Goal: Complete application form: Complete application form

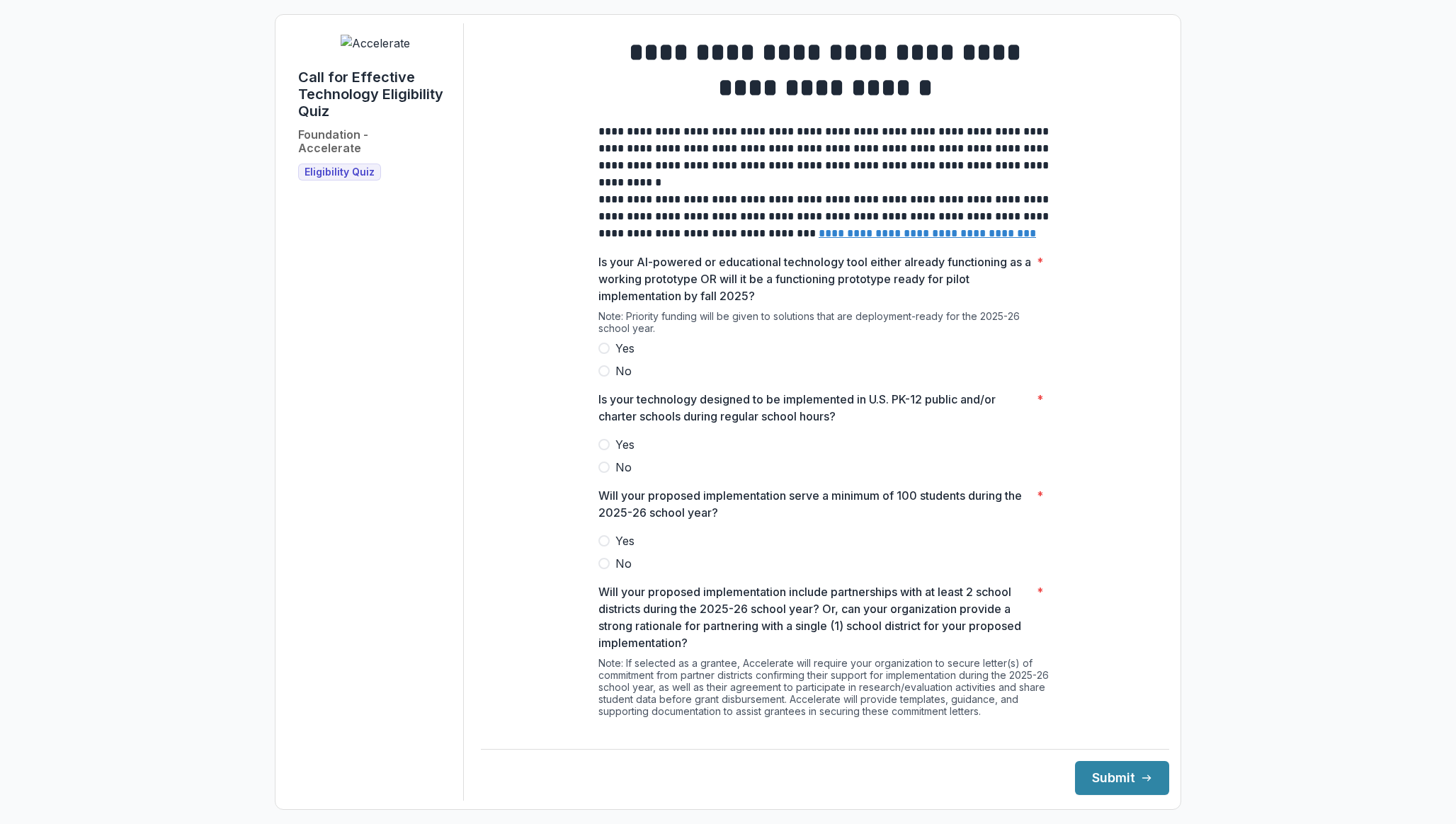
click at [913, 239] on u "**********" at bounding box center [927, 233] width 217 height 11
click at [612, 357] on label "Yes" at bounding box center [825, 348] width 453 height 17
click at [616, 453] on span "Yes" at bounding box center [624, 444] width 19 height 17
click at [612, 550] on label "Yes" at bounding box center [825, 541] width 453 height 17
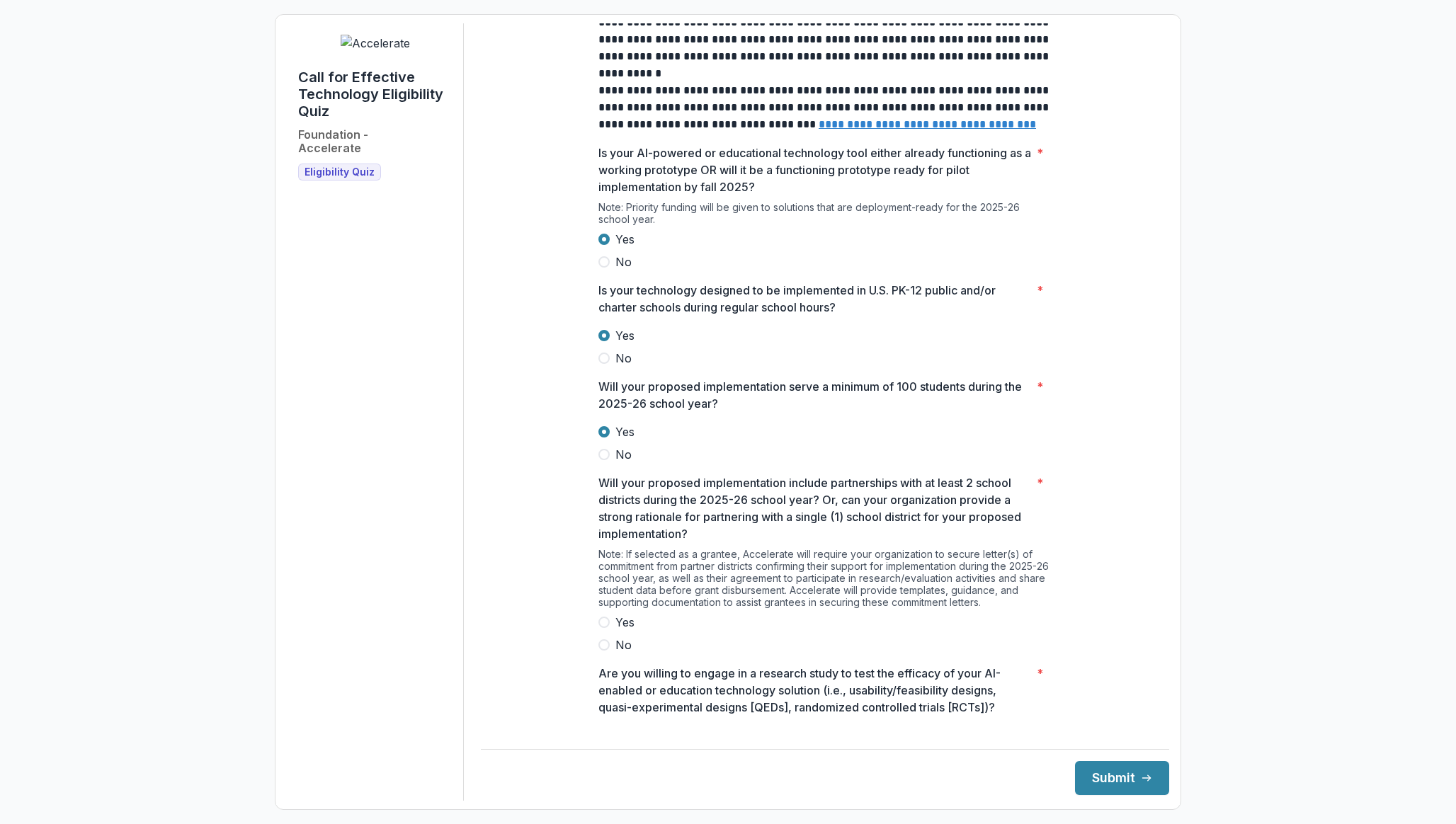
scroll to position [120, 0]
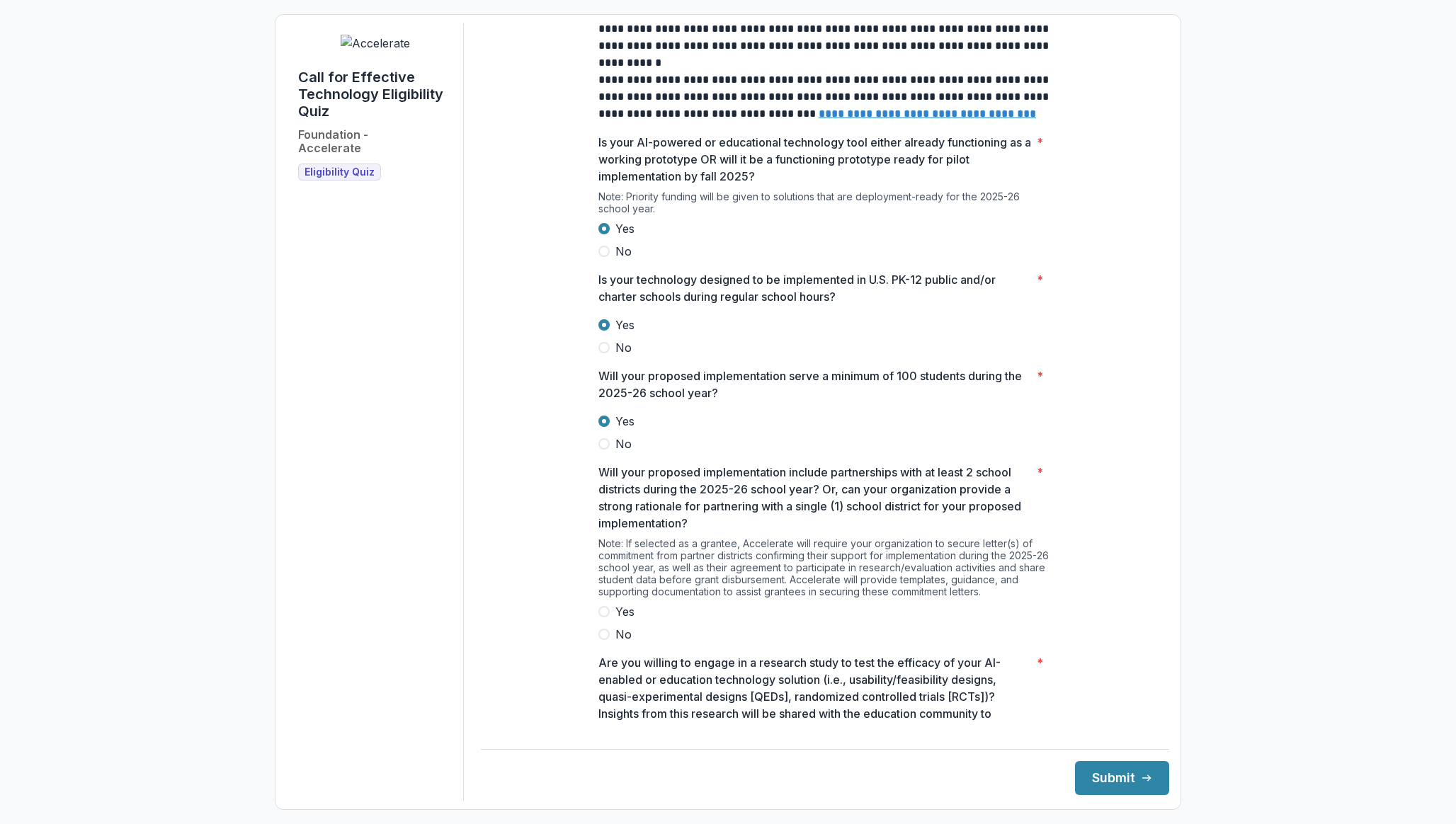
click at [612, 620] on label "Yes" at bounding box center [825, 612] width 453 height 17
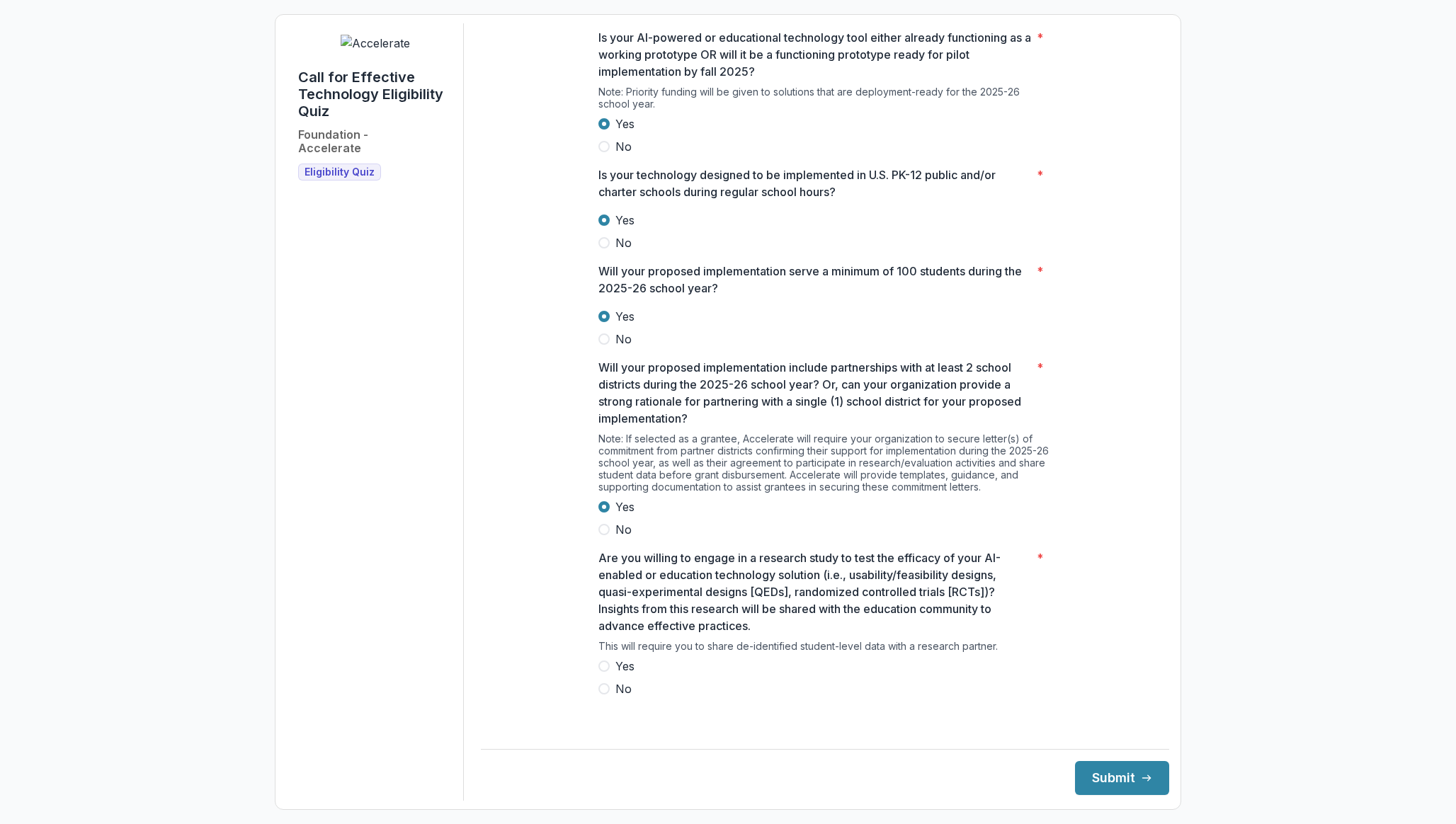
click at [625, 675] on span "Yes" at bounding box center [624, 666] width 19 height 17
click at [1091, 769] on button "Submit" at bounding box center [1122, 778] width 94 height 34
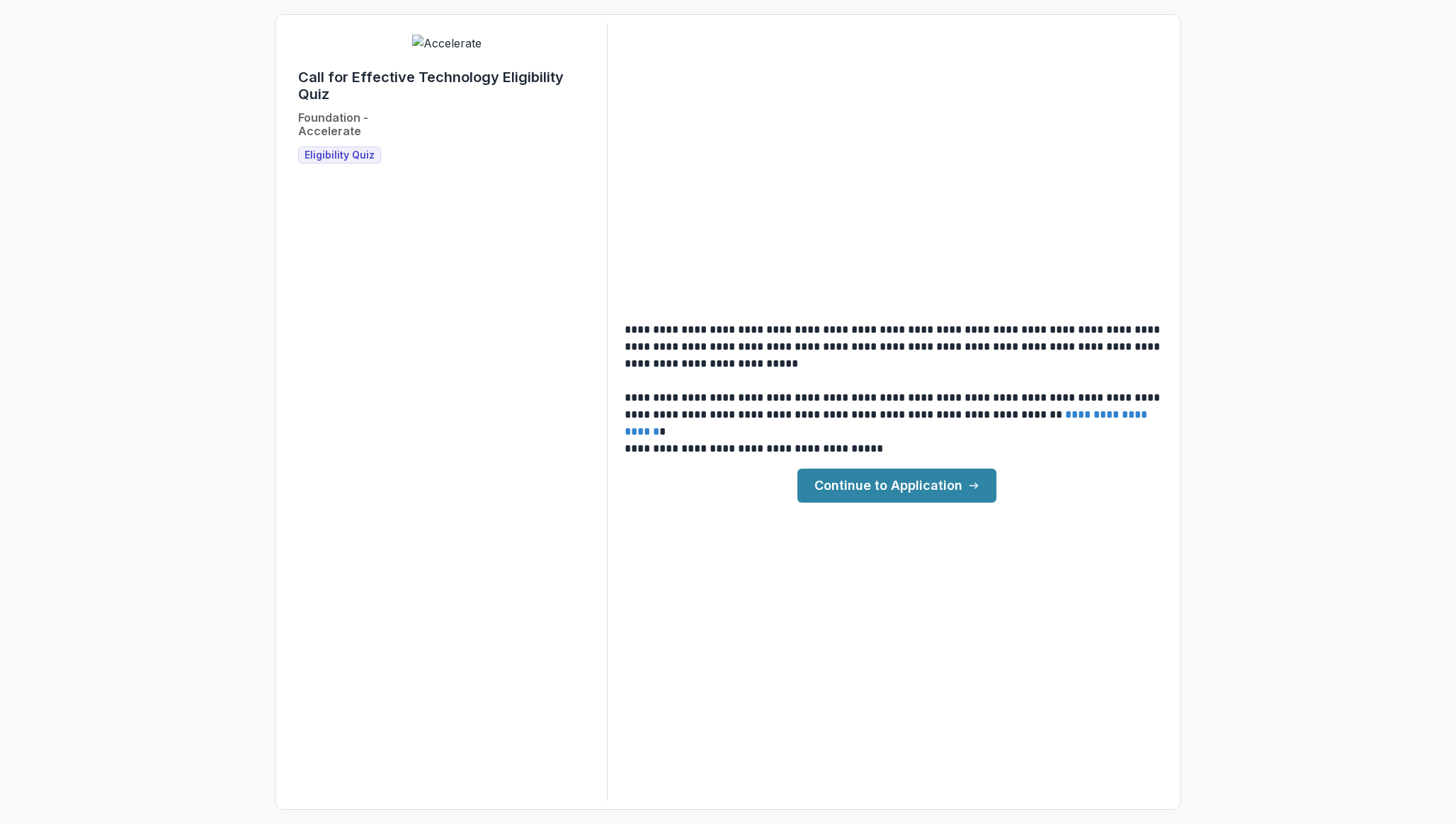
click at [886, 484] on link "Continue to Application" at bounding box center [897, 486] width 199 height 34
